Goal: Answer question/provide support: Share knowledge or assist other users

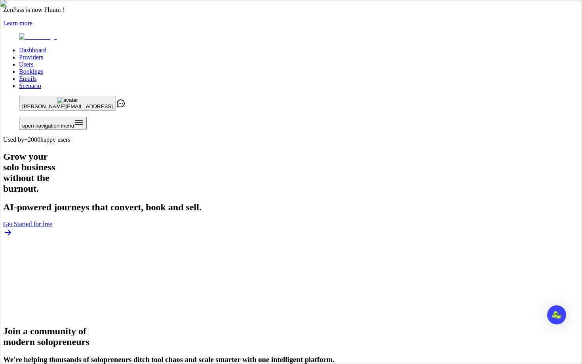
click at [33, 61] on link "Users" at bounding box center [26, 64] width 14 height 7
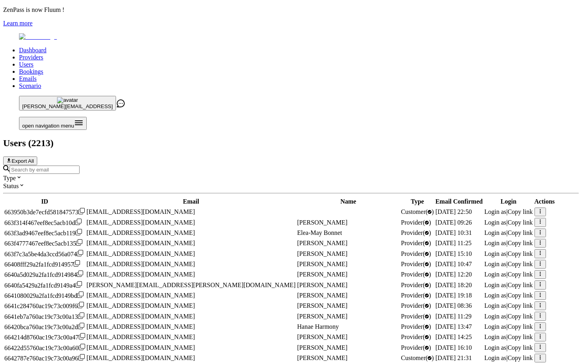
click at [80, 166] on input "Search by email" at bounding box center [45, 170] width 70 height 8
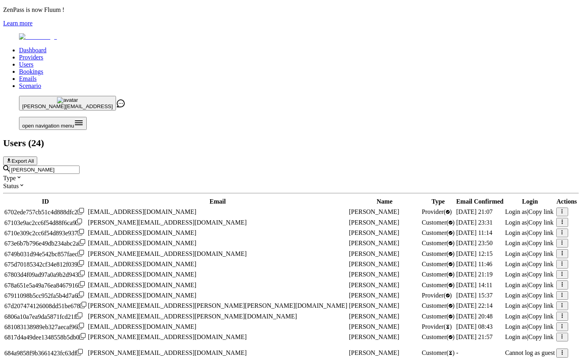
scroll to position [188, 0]
type input "[PERSON_NAME]"
click at [505, 292] on span "Login as" at bounding box center [516, 295] width 22 height 7
